Goal: Understand process/instructions

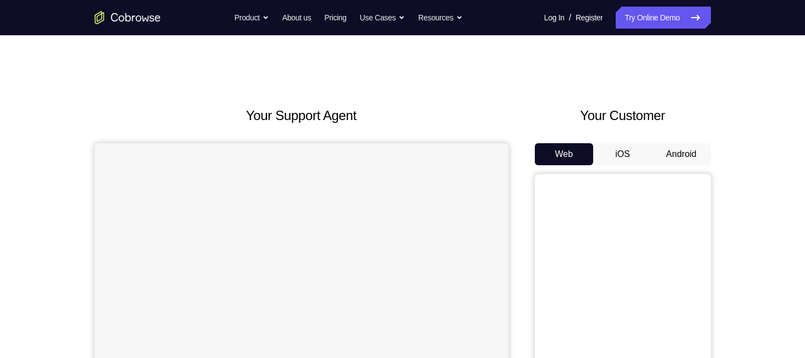
click at [662, 152] on button "Android" at bounding box center [681, 154] width 59 height 22
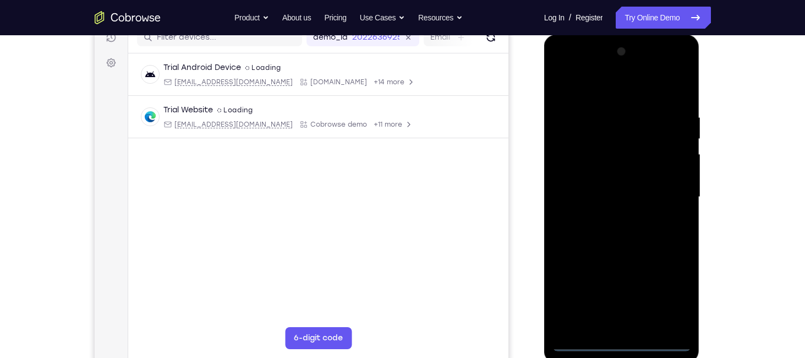
click at [620, 338] on div at bounding box center [621, 197] width 139 height 308
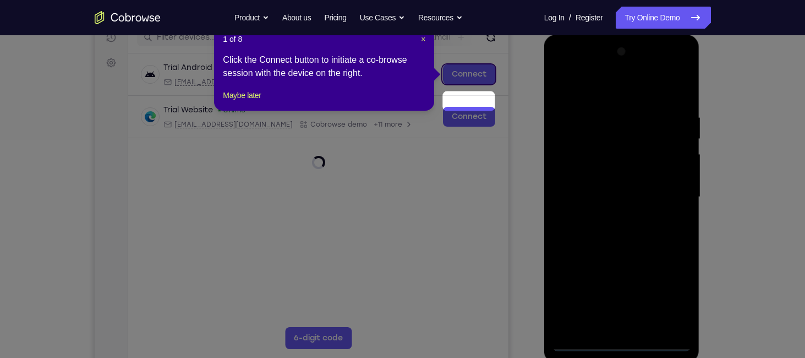
scroll to position [117, 0]
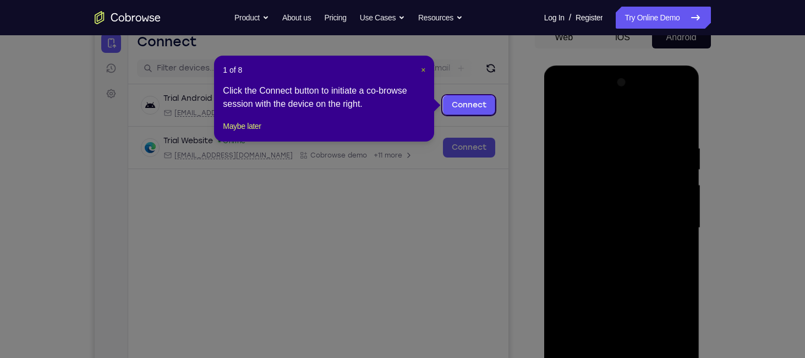
click at [422, 73] on span "×" at bounding box center [423, 69] width 4 height 9
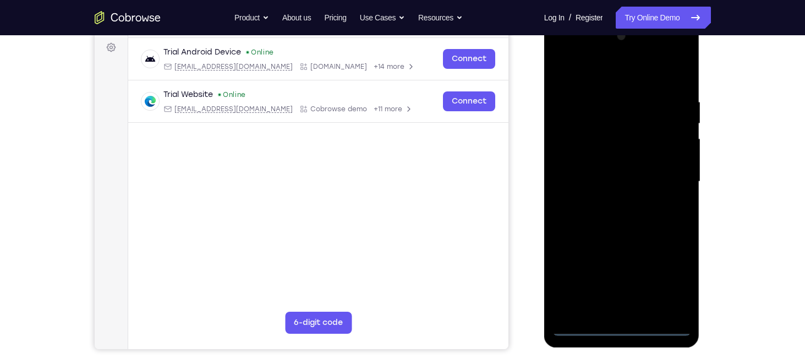
scroll to position [164, 0]
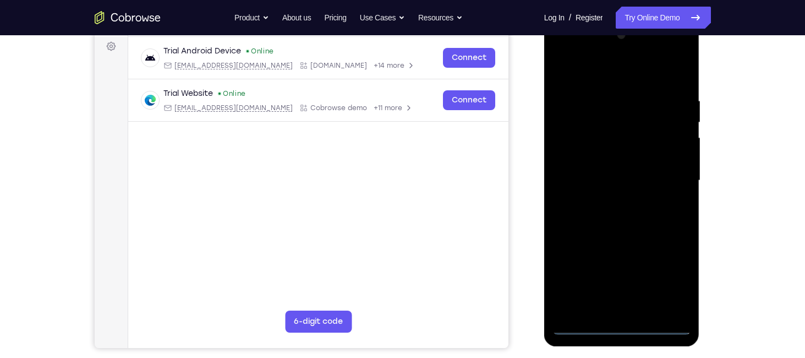
click at [622, 323] on div at bounding box center [621, 180] width 139 height 308
click at [663, 275] on div at bounding box center [621, 180] width 139 height 308
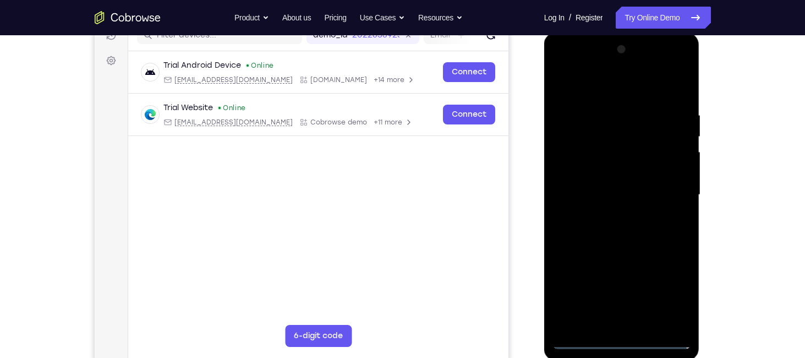
scroll to position [147, 0]
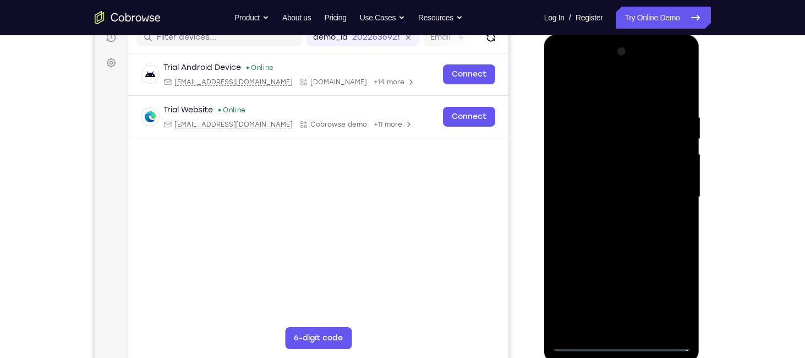
click at [585, 80] on div at bounding box center [621, 197] width 139 height 308
click at [667, 195] on div at bounding box center [621, 197] width 139 height 308
click at [610, 218] on div at bounding box center [621, 197] width 139 height 308
click at [592, 194] on div at bounding box center [621, 197] width 139 height 308
click at [682, 149] on div at bounding box center [621, 197] width 139 height 308
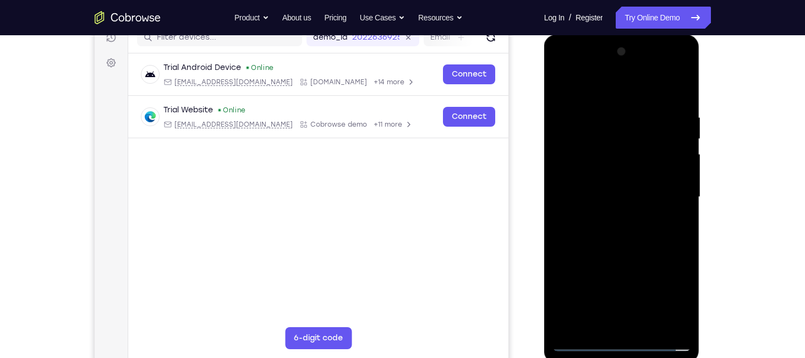
click at [682, 149] on div at bounding box center [621, 197] width 139 height 308
click at [588, 173] on div at bounding box center [621, 197] width 139 height 308
click at [617, 194] on div at bounding box center [621, 197] width 139 height 308
click at [608, 232] on div at bounding box center [621, 197] width 139 height 308
click at [682, 103] on div at bounding box center [621, 197] width 139 height 308
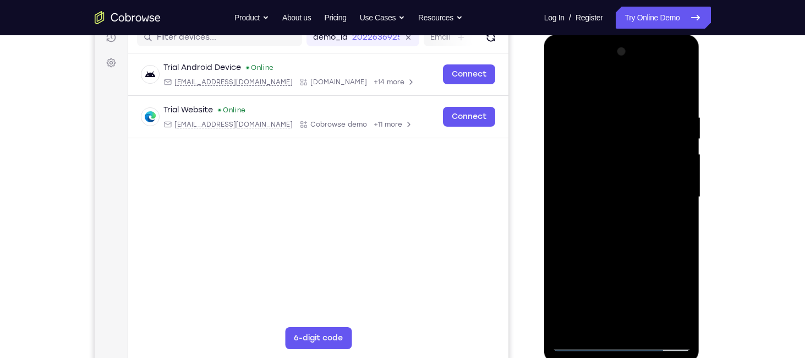
click at [675, 87] on div at bounding box center [621, 197] width 139 height 308
click at [683, 247] on div at bounding box center [621, 197] width 139 height 308
drag, startPoint x: 641, startPoint y: 264, endPoint x: 638, endPoint y: 229, distance: 35.4
click at [638, 229] on div at bounding box center [621, 197] width 139 height 308
click at [683, 214] on div at bounding box center [621, 197] width 139 height 308
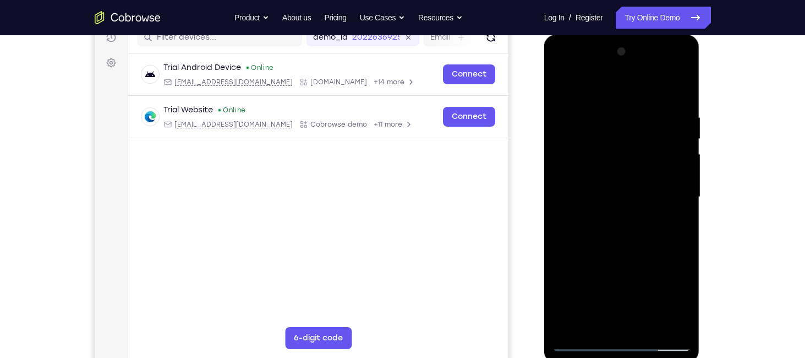
click at [683, 214] on div at bounding box center [621, 197] width 139 height 308
click at [648, 328] on div at bounding box center [621, 197] width 139 height 308
click at [619, 256] on div at bounding box center [621, 197] width 139 height 308
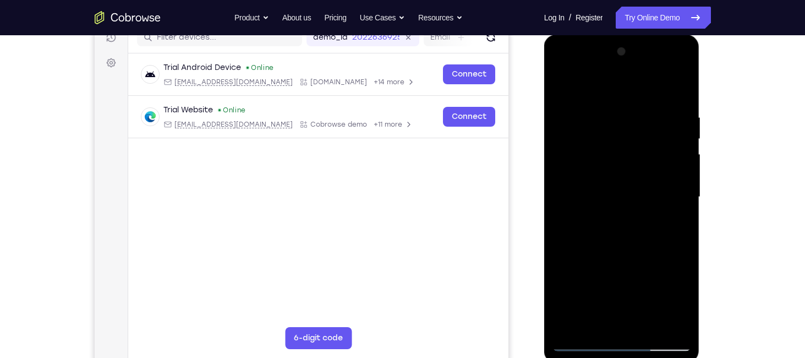
click at [559, 87] on div at bounding box center [621, 197] width 139 height 308
click at [561, 85] on div at bounding box center [621, 197] width 139 height 308
click at [606, 98] on div at bounding box center [621, 197] width 139 height 308
click at [681, 85] on div at bounding box center [621, 197] width 139 height 308
click at [633, 104] on div at bounding box center [621, 197] width 139 height 308
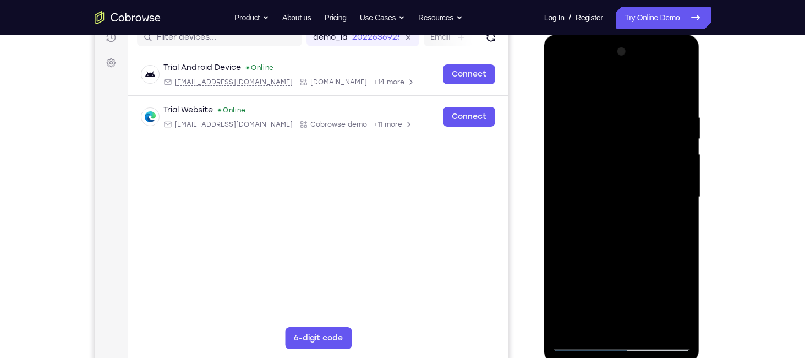
click at [678, 89] on div at bounding box center [621, 197] width 139 height 308
click at [561, 82] on div at bounding box center [621, 197] width 139 height 308
drag, startPoint x: 606, startPoint y: 199, endPoint x: 608, endPoint y: 168, distance: 30.3
click at [608, 168] on div at bounding box center [621, 197] width 139 height 308
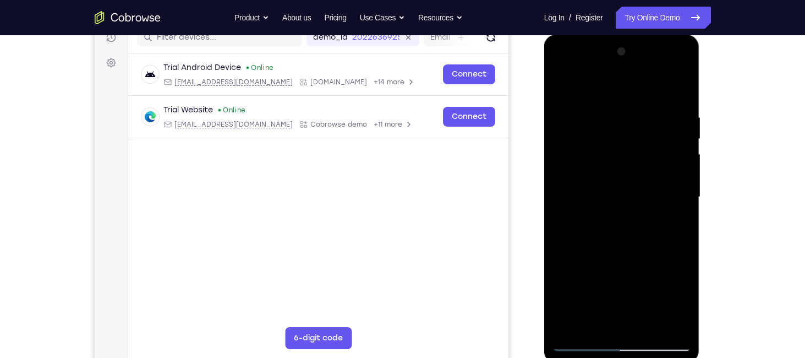
click at [608, 168] on div at bounding box center [621, 197] width 139 height 308
drag, startPoint x: 617, startPoint y: 263, endPoint x: 618, endPoint y: 151, distance: 112.8
click at [618, 151] on div at bounding box center [621, 197] width 139 height 308
drag, startPoint x: 623, startPoint y: 272, endPoint x: 630, endPoint y: 151, distance: 121.3
click at [630, 151] on div at bounding box center [621, 197] width 139 height 308
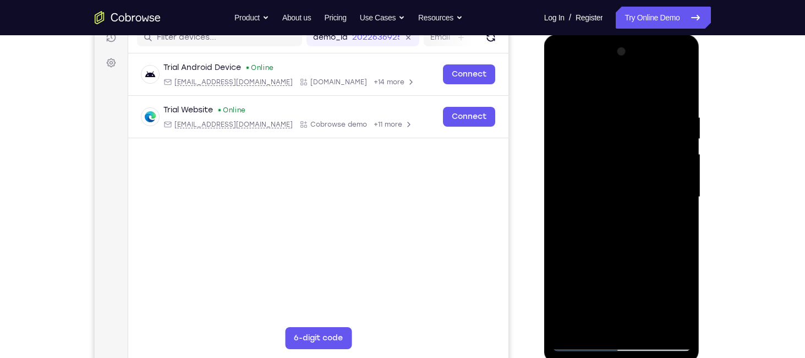
drag, startPoint x: 621, startPoint y: 228, endPoint x: 619, endPoint y: 155, distance: 73.7
click at [619, 155] on div at bounding box center [621, 197] width 139 height 308
drag, startPoint x: 612, startPoint y: 248, endPoint x: 617, endPoint y: 155, distance: 93.1
click at [617, 155] on div at bounding box center [621, 197] width 139 height 308
drag, startPoint x: 623, startPoint y: 274, endPoint x: 625, endPoint y: 172, distance: 102.9
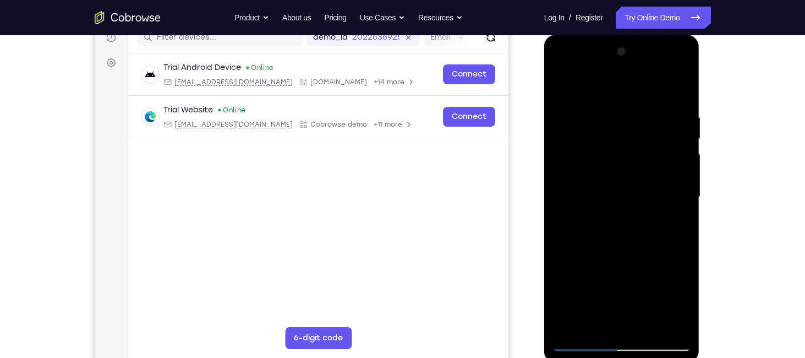
click at [625, 172] on div at bounding box center [621, 197] width 139 height 308
click at [683, 113] on div at bounding box center [621, 197] width 139 height 308
drag, startPoint x: 625, startPoint y: 152, endPoint x: 625, endPoint y: 205, distance: 52.8
click at [625, 205] on div at bounding box center [621, 197] width 139 height 308
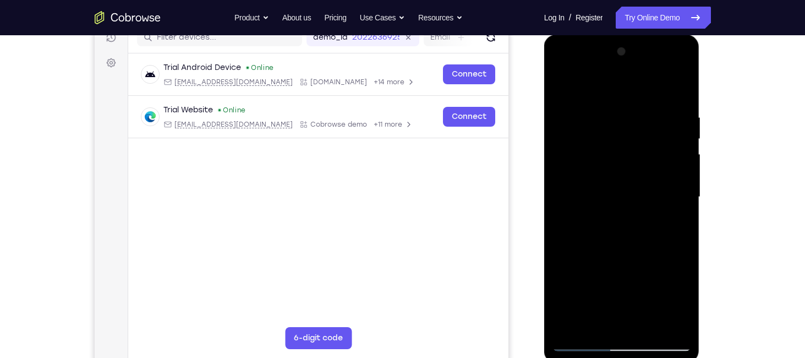
click at [685, 164] on div at bounding box center [621, 197] width 139 height 308
drag, startPoint x: 653, startPoint y: 242, endPoint x: 643, endPoint y: 143, distance: 99.6
click at [643, 143] on div at bounding box center [621, 197] width 139 height 308
drag, startPoint x: 628, startPoint y: 275, endPoint x: 624, endPoint y: 162, distance: 112.8
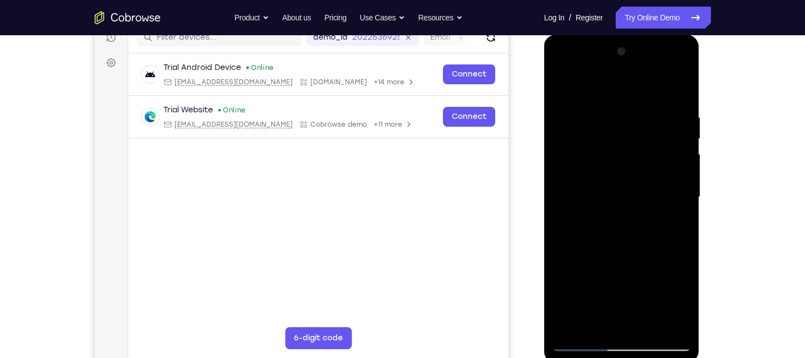
click at [624, 162] on div at bounding box center [621, 197] width 139 height 308
drag, startPoint x: 619, startPoint y: 263, endPoint x: 612, endPoint y: 190, distance: 73.5
click at [612, 190] on div at bounding box center [621, 197] width 139 height 308
drag, startPoint x: 625, startPoint y: 266, endPoint x: 621, endPoint y: 205, distance: 60.7
click at [621, 205] on div at bounding box center [621, 197] width 139 height 308
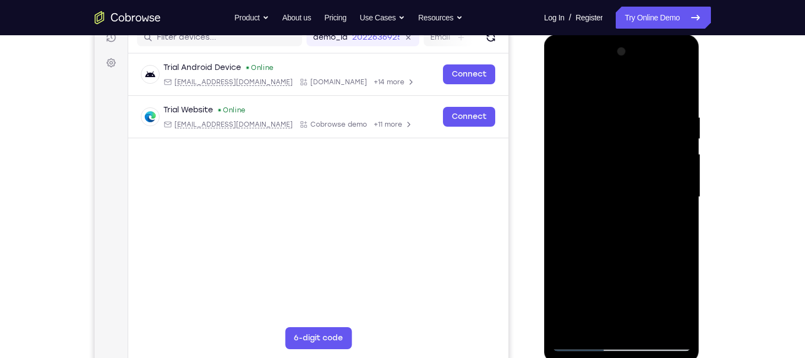
drag, startPoint x: 628, startPoint y: 243, endPoint x: 627, endPoint y: 146, distance: 96.8
click at [627, 146] on div at bounding box center [621, 197] width 139 height 308
drag, startPoint x: 630, startPoint y: 242, endPoint x: 621, endPoint y: 157, distance: 85.7
click at [621, 157] on div at bounding box center [621, 197] width 139 height 308
